Goal: Communication & Community: Answer question/provide support

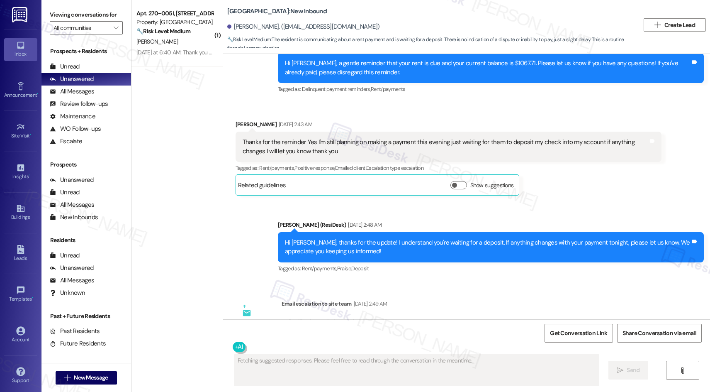
scroll to position [6996, 0]
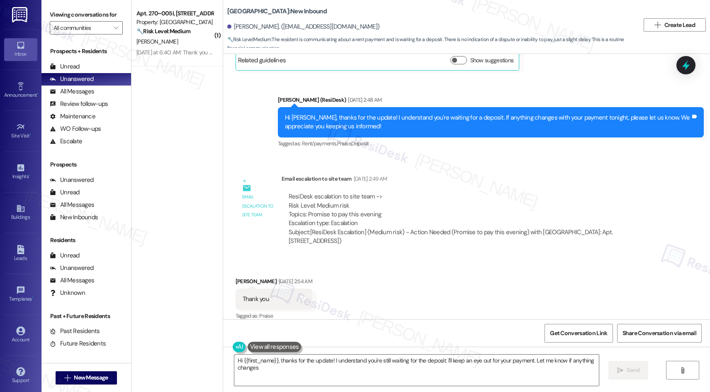
type textarea "Hi {{first_name}}, thanks for the update! I understand you're still waiting for…"
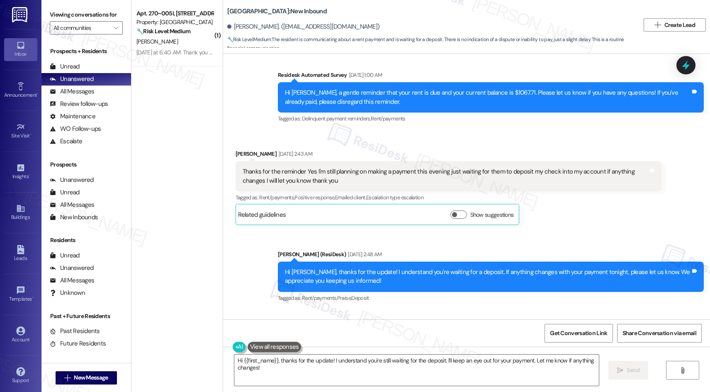
scroll to position [6830, 0]
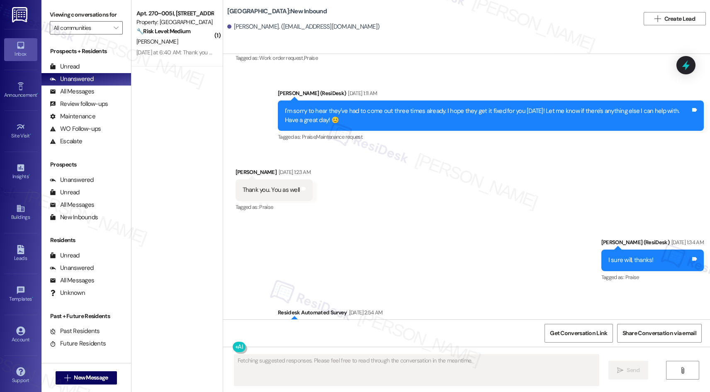
scroll to position [6903, 0]
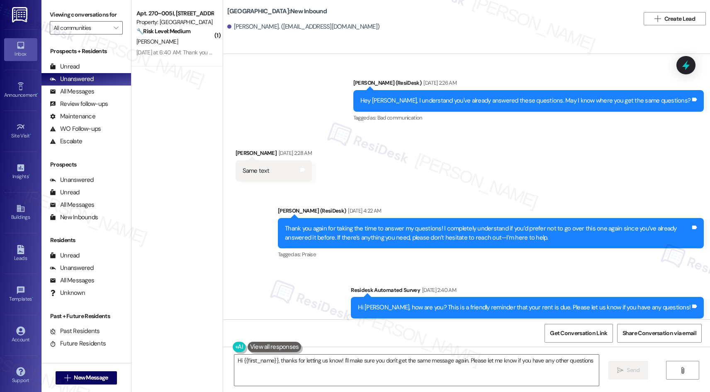
type textarea "Hi {{first_name}}, thanks for letting us know! I'll make sure you don't get the…"
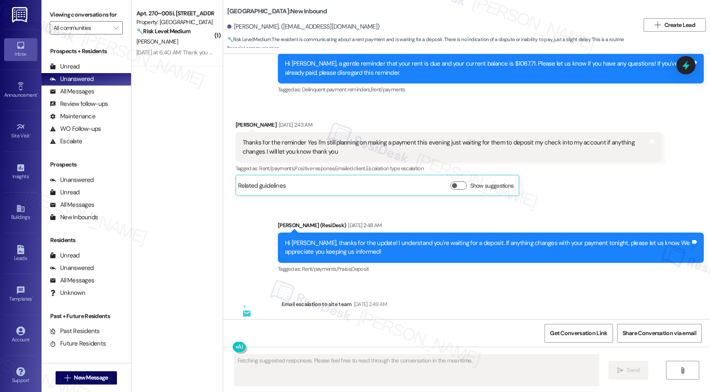
scroll to position [6996, 0]
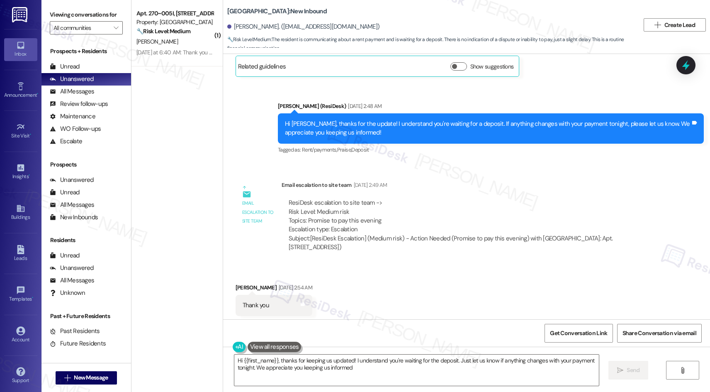
type textarea "Hi {{first_name}}, thanks for keeping us updated! I understand you're waiting f…"
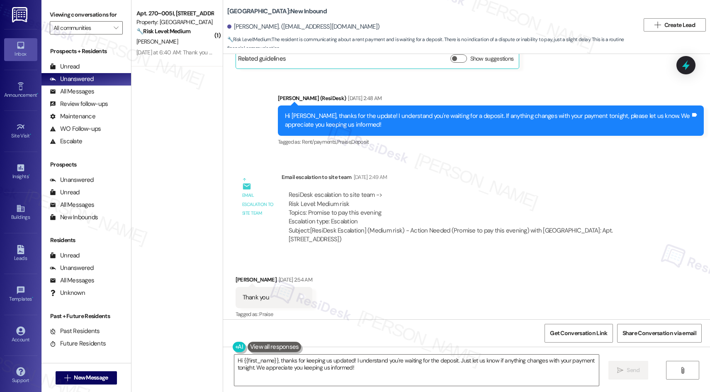
scroll to position [7067, 0]
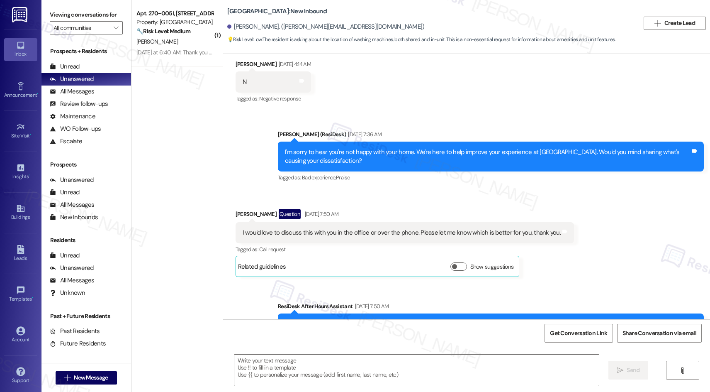
type textarea "Fetching suggested responses. Please feel free to read through the conversation…"
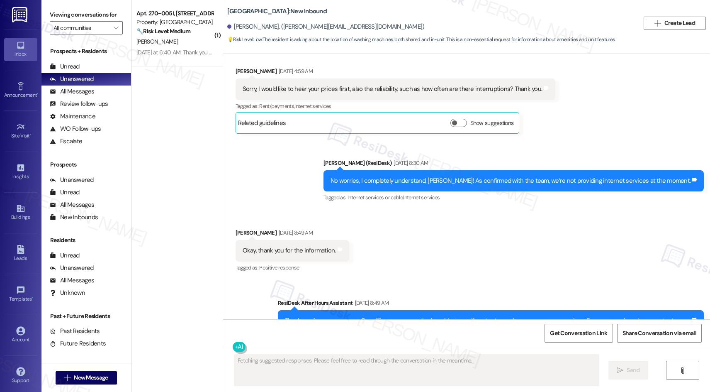
scroll to position [3259, 0]
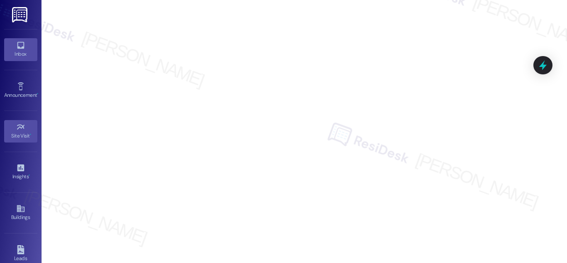
click at [17, 44] on icon at bounding box center [20, 45] width 9 height 9
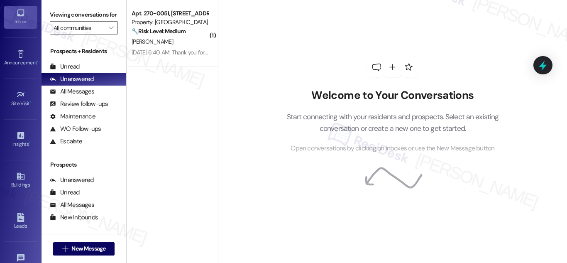
scroll to position [92, 0]
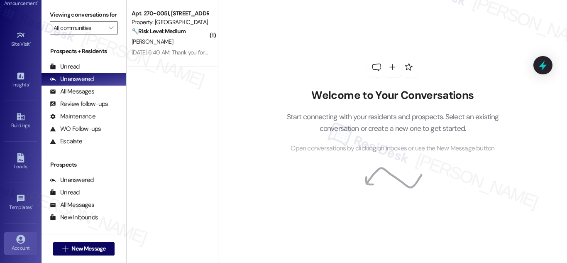
click at [13, 239] on link "Account" at bounding box center [20, 243] width 33 height 22
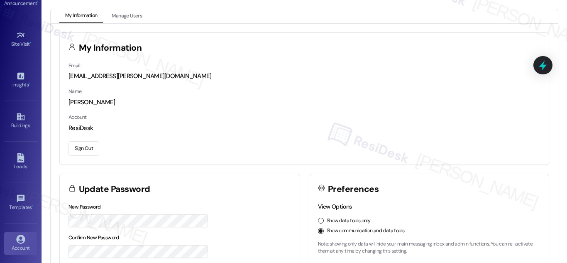
click at [82, 146] on button "Sign Out" at bounding box center [83, 148] width 31 height 15
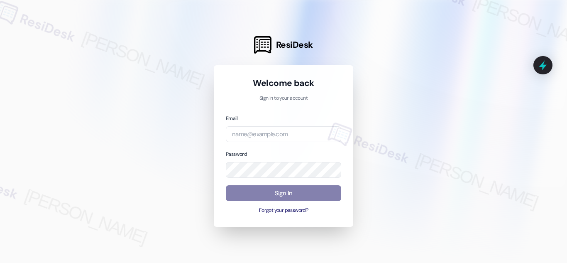
drag, startPoint x: 114, startPoint y: 110, endPoint x: 110, endPoint y: 99, distance: 11.6
click at [116, 110] on div at bounding box center [283, 131] width 567 height 263
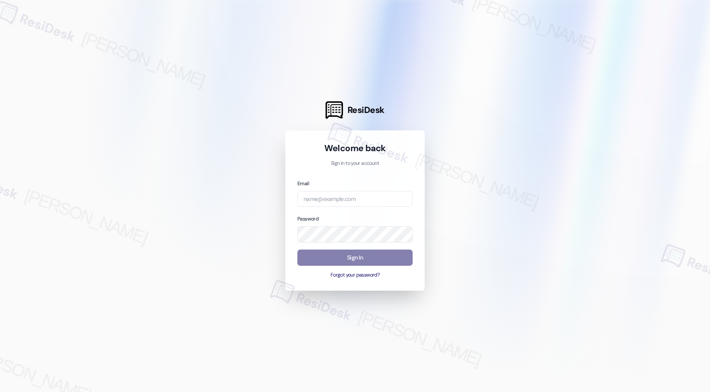
click at [0, 391] on com-1password-button at bounding box center [0, 392] width 0 height 0
type input "automated-surveys-res_prop-[PERSON_NAME].acueza@res_[DOMAIN_NAME]"
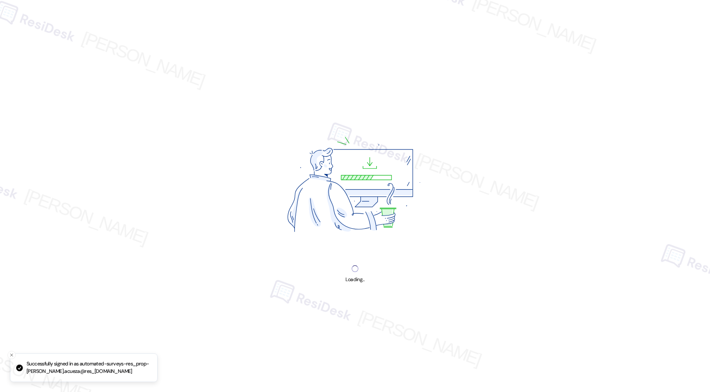
click at [373, 257] on div "Loading..." at bounding box center [355, 196] width 710 height 392
